Goal: Transaction & Acquisition: Purchase product/service

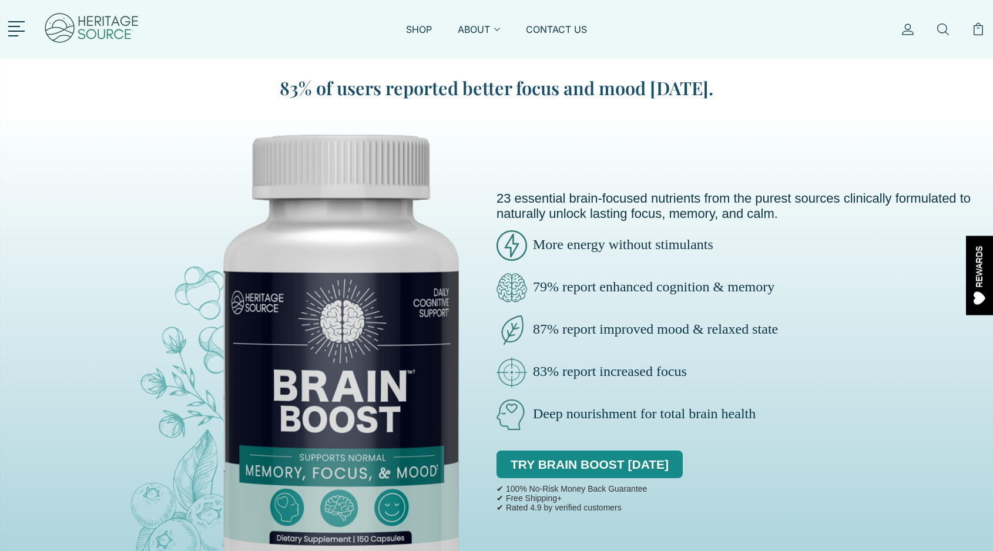
scroll to position [5177, 0]
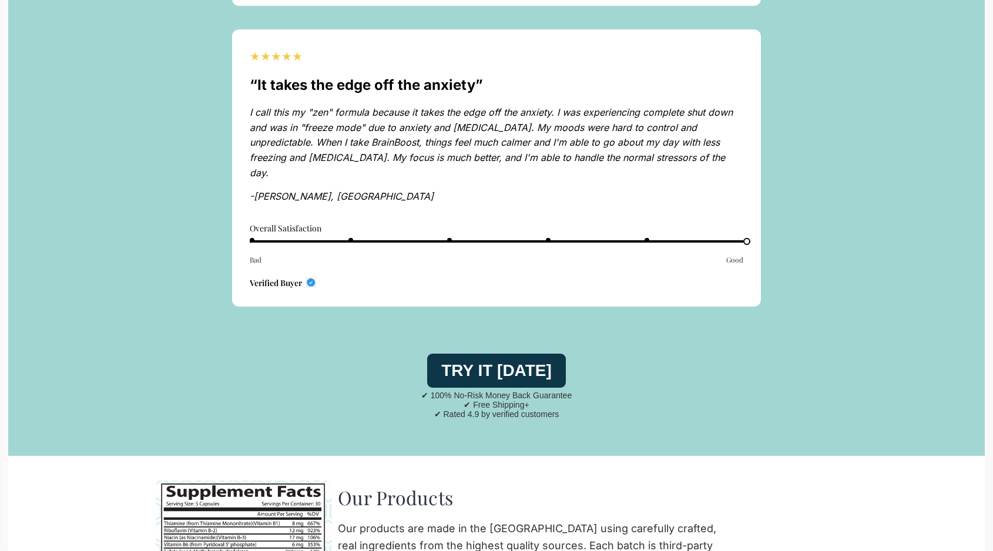
scroll to position [5177, 0]
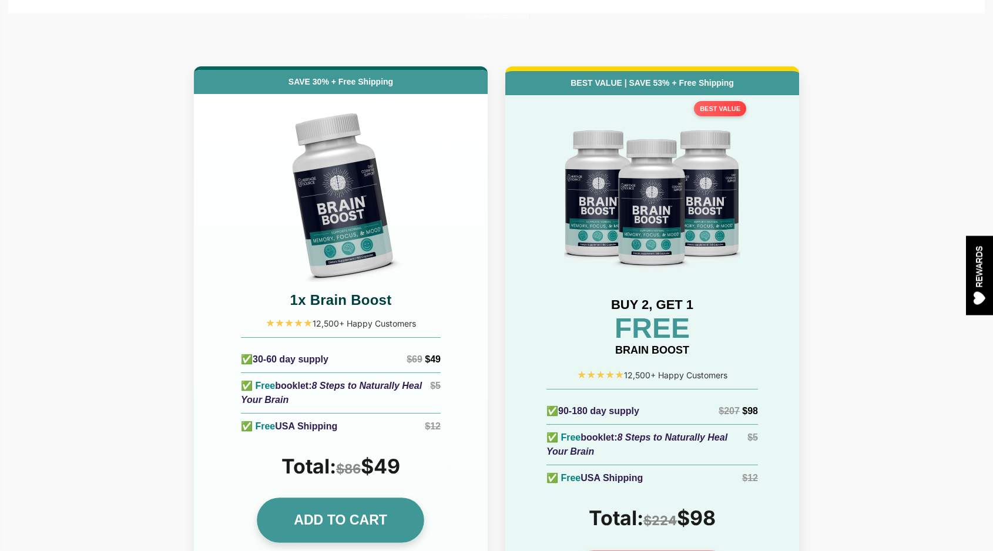
click at [335, 497] on link "ADD TO CART" at bounding box center [340, 519] width 167 height 45
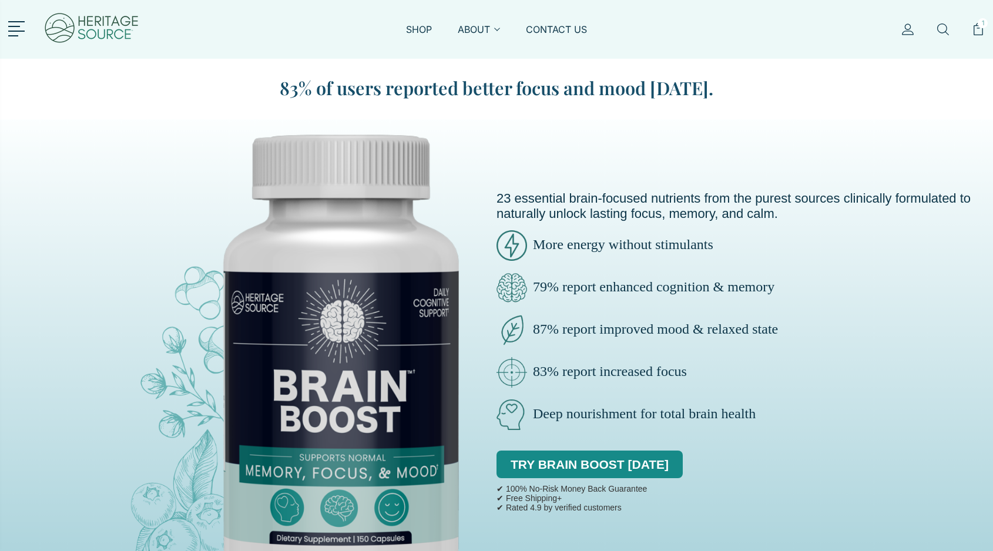
scroll to position [5177, 0]
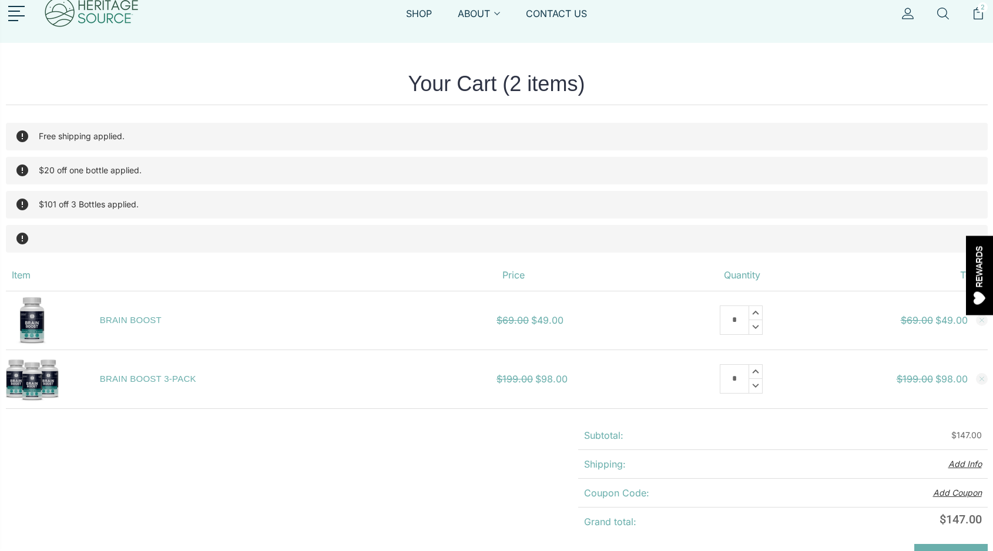
scroll to position [25, 0]
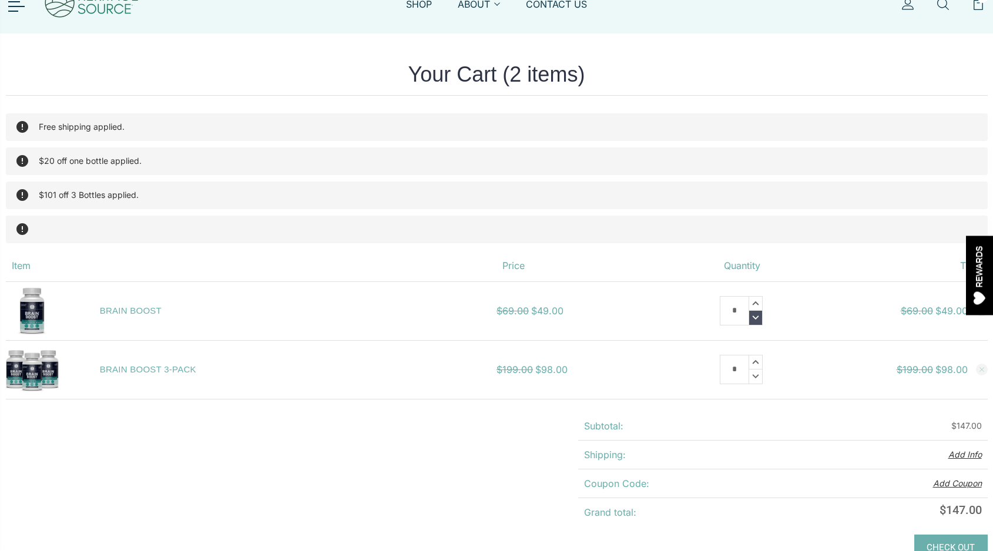
click at [757, 318] on icon at bounding box center [755, 318] width 13 height 14
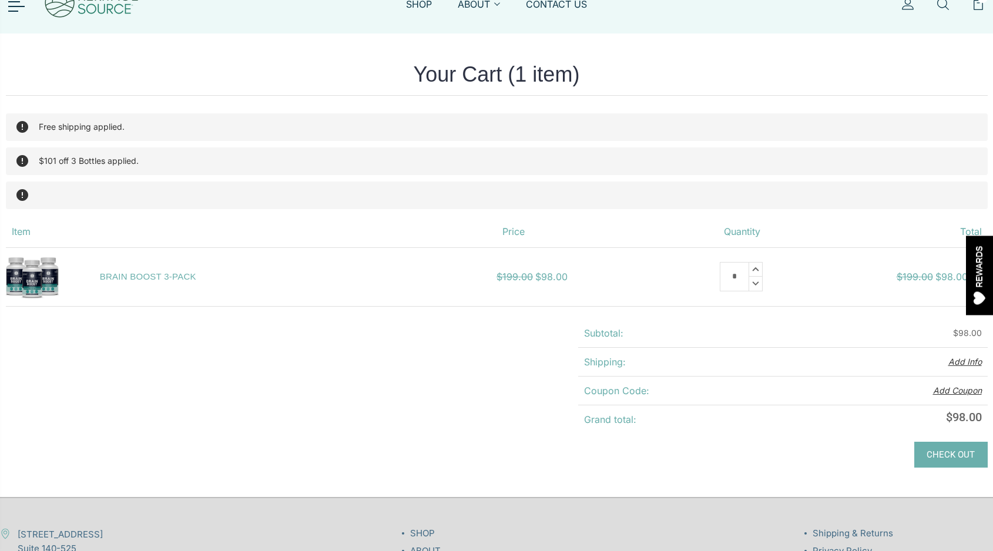
click at [102, 11] on img at bounding box center [91, 4] width 96 height 47
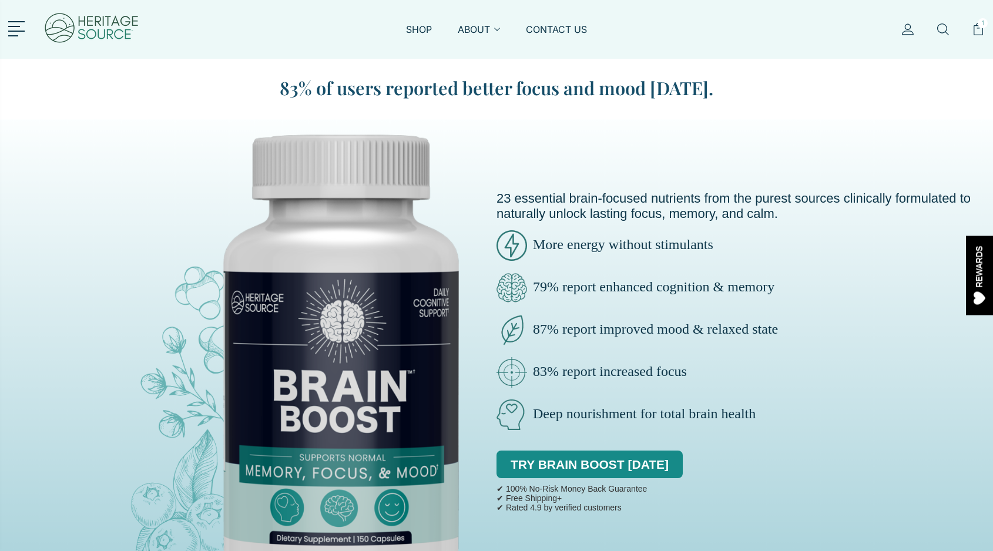
click at [587, 485] on p "✔ 100% No-Risk Money Back Guarantee" at bounding box center [571, 488] width 150 height 9
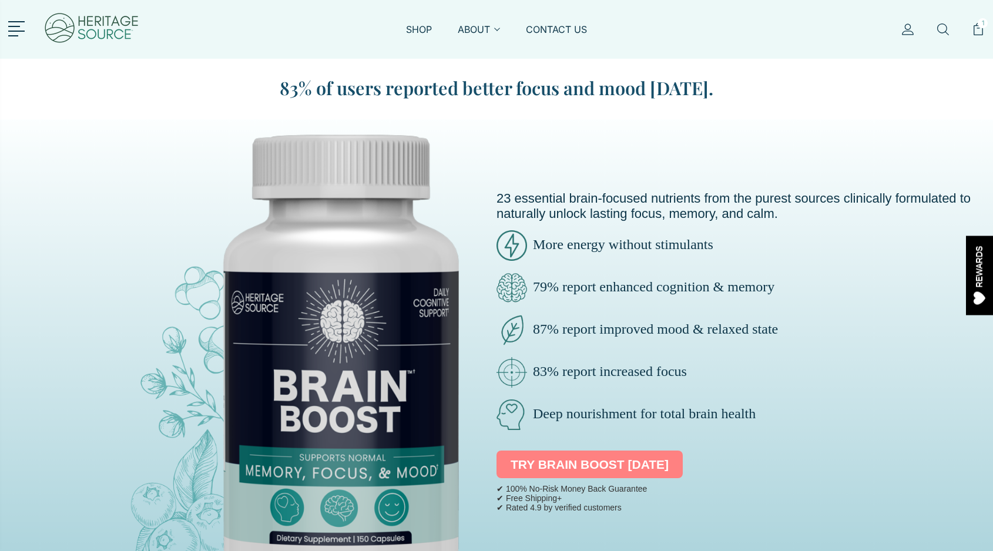
click at [587, 472] on link "TRY BRAIN BOOST [DATE]" at bounding box center [589, 464] width 186 height 28
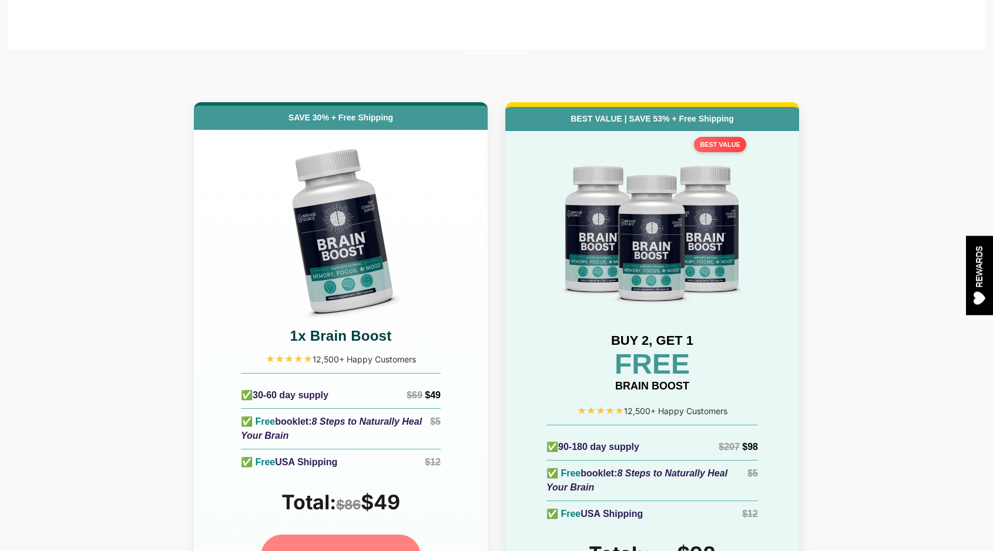
scroll to position [5146, 0]
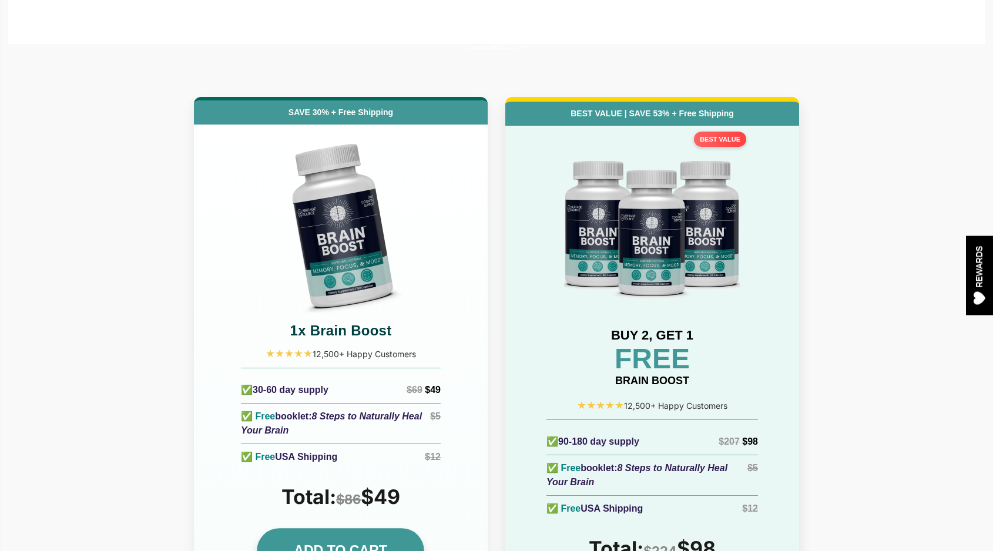
click at [366, 528] on link "ADD TO CART" at bounding box center [340, 550] width 167 height 45
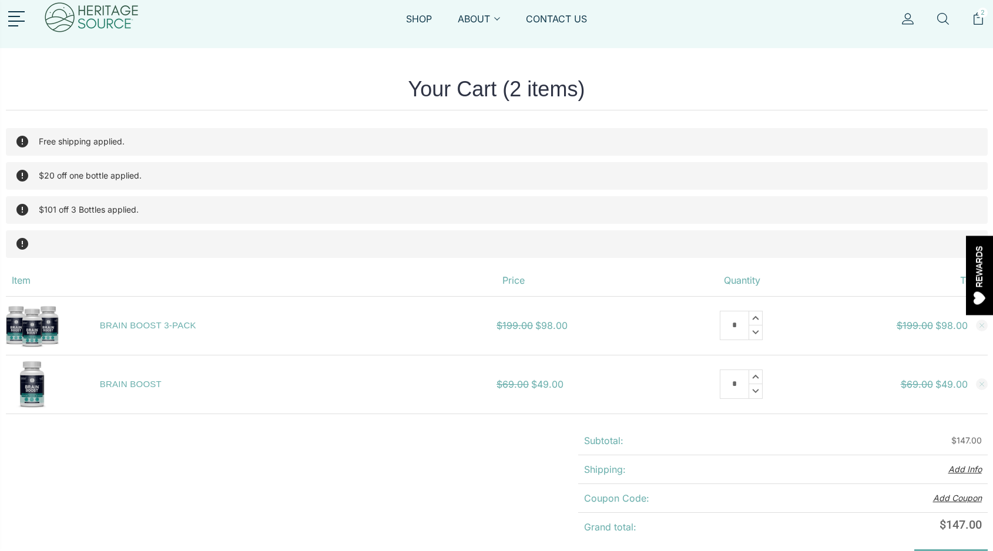
scroll to position [16, 0]
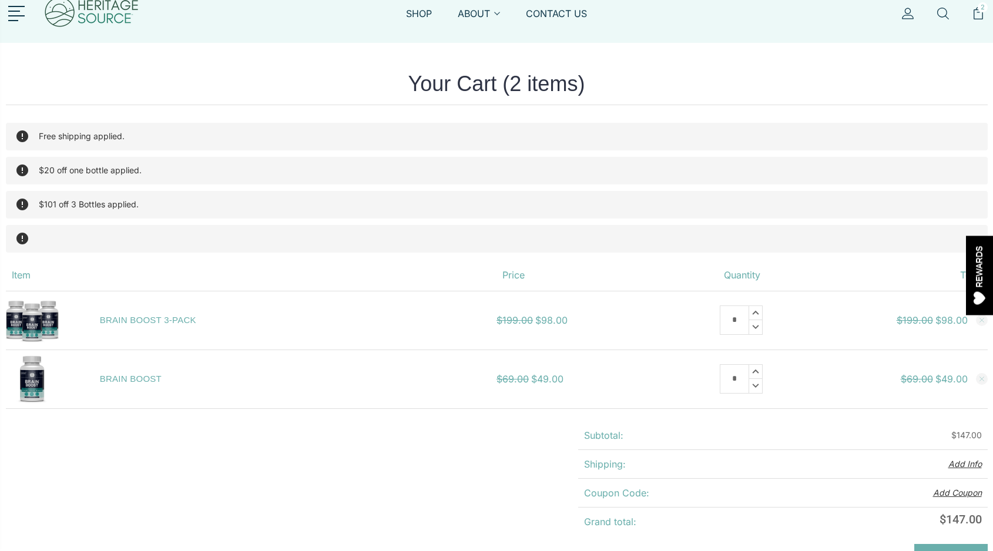
drag, startPoint x: 317, startPoint y: 230, endPoint x: 43, endPoint y: 232, distance: 274.3
click at [43, 232] on div at bounding box center [496, 239] width 981 height 28
drag, startPoint x: 14, startPoint y: 237, endPoint x: 160, endPoint y: 237, distance: 146.8
click at [160, 237] on div at bounding box center [496, 239] width 981 height 28
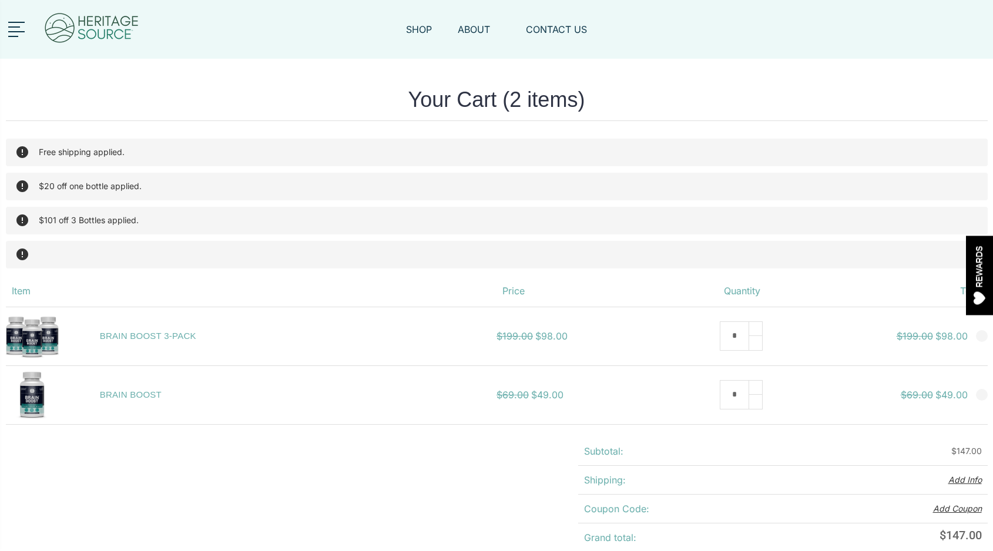
scroll to position [16, 0]
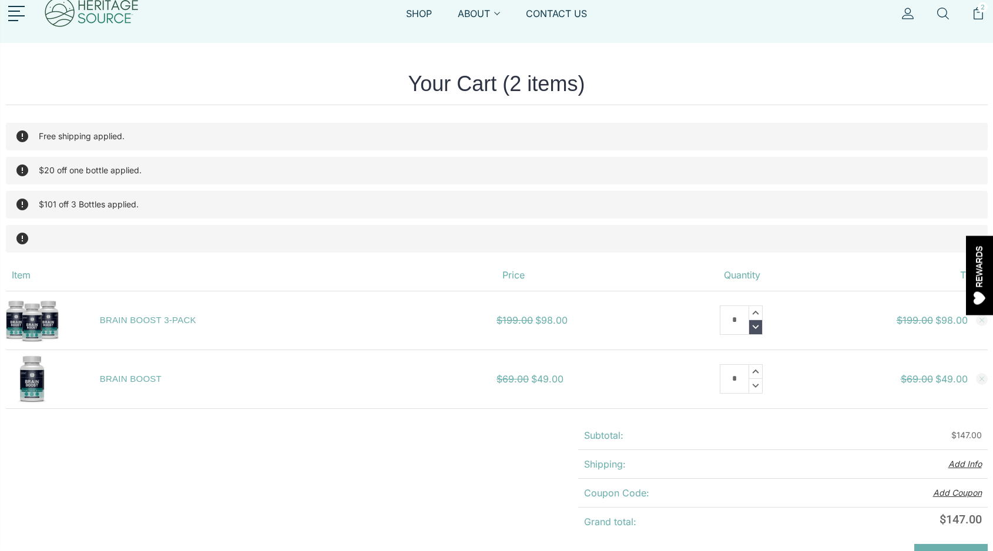
click at [759, 329] on icon at bounding box center [755, 327] width 13 height 14
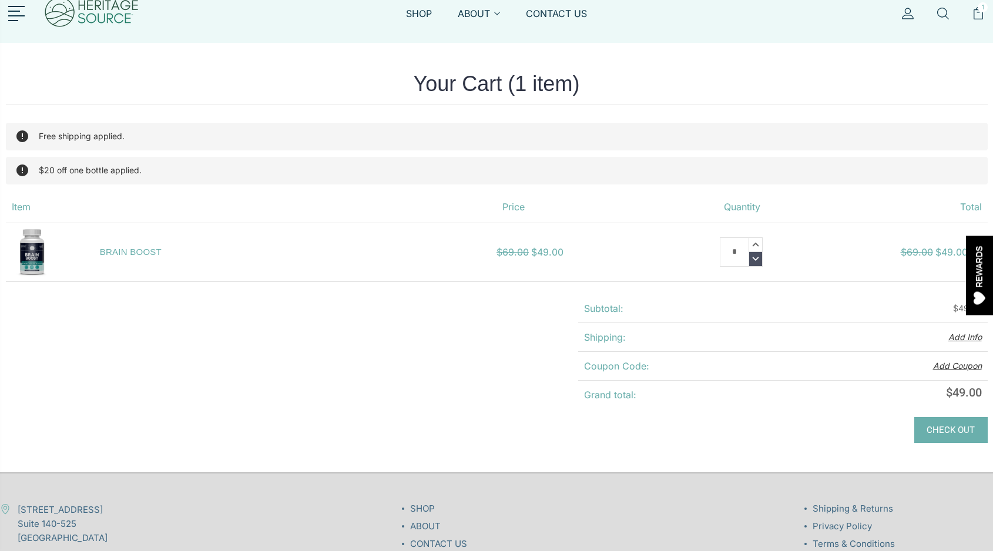
click at [755, 261] on icon at bounding box center [755, 259] width 13 height 14
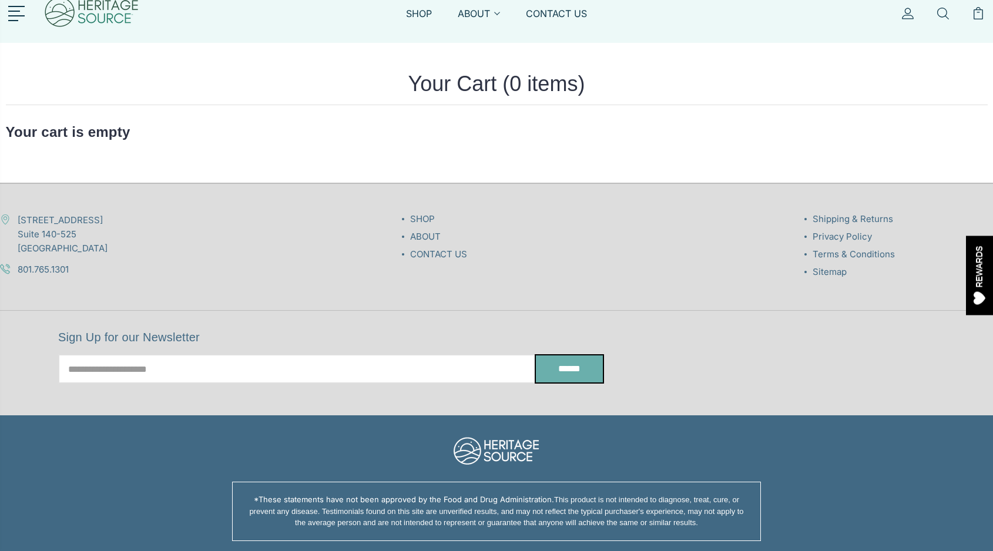
click at [98, 14] on img at bounding box center [91, 13] width 96 height 47
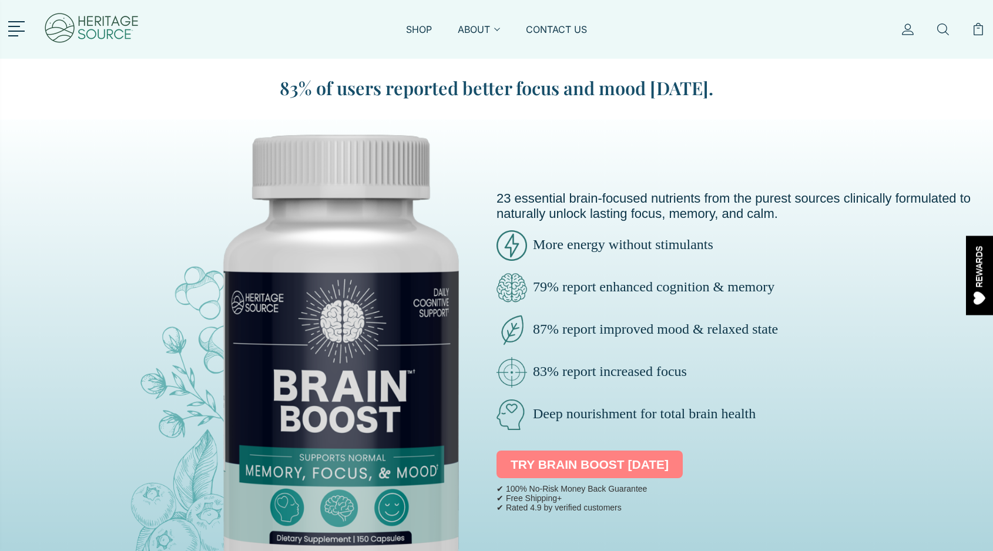
click at [545, 454] on link "TRY BRAIN BOOST [DATE]" at bounding box center [589, 464] width 186 height 28
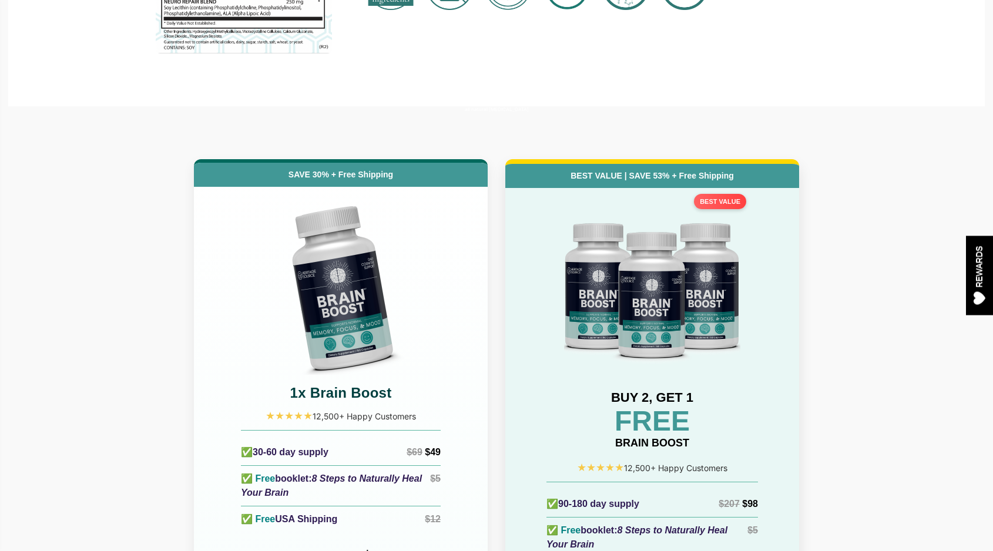
scroll to position [5146, 0]
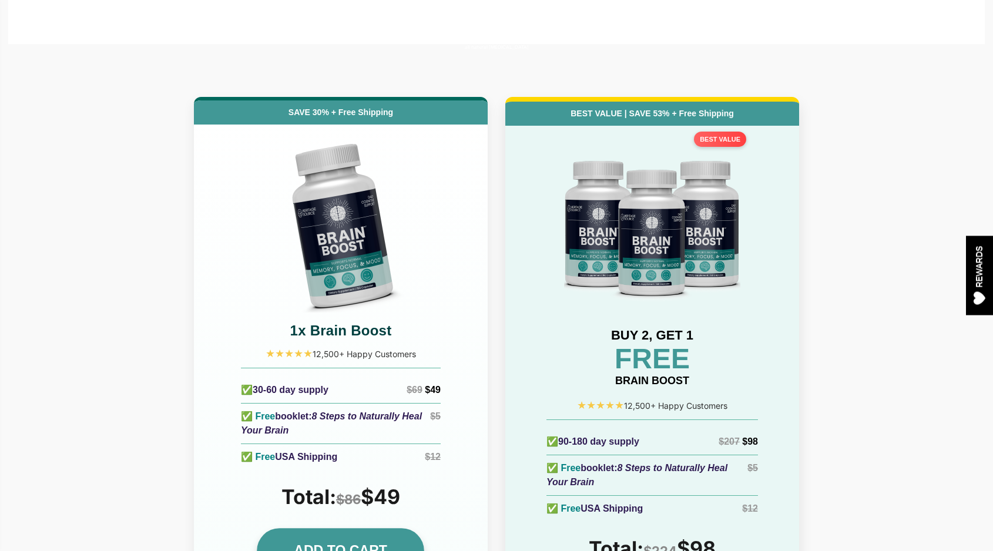
click at [352, 528] on link "ADD TO CART" at bounding box center [340, 550] width 167 height 45
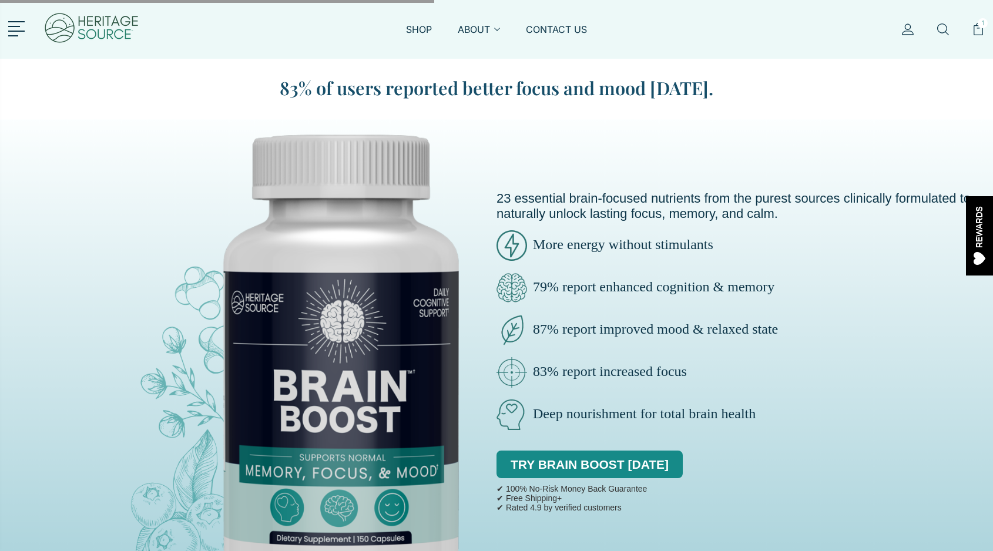
scroll to position [5146, 0]
